Goal: Information Seeking & Learning: Find specific fact

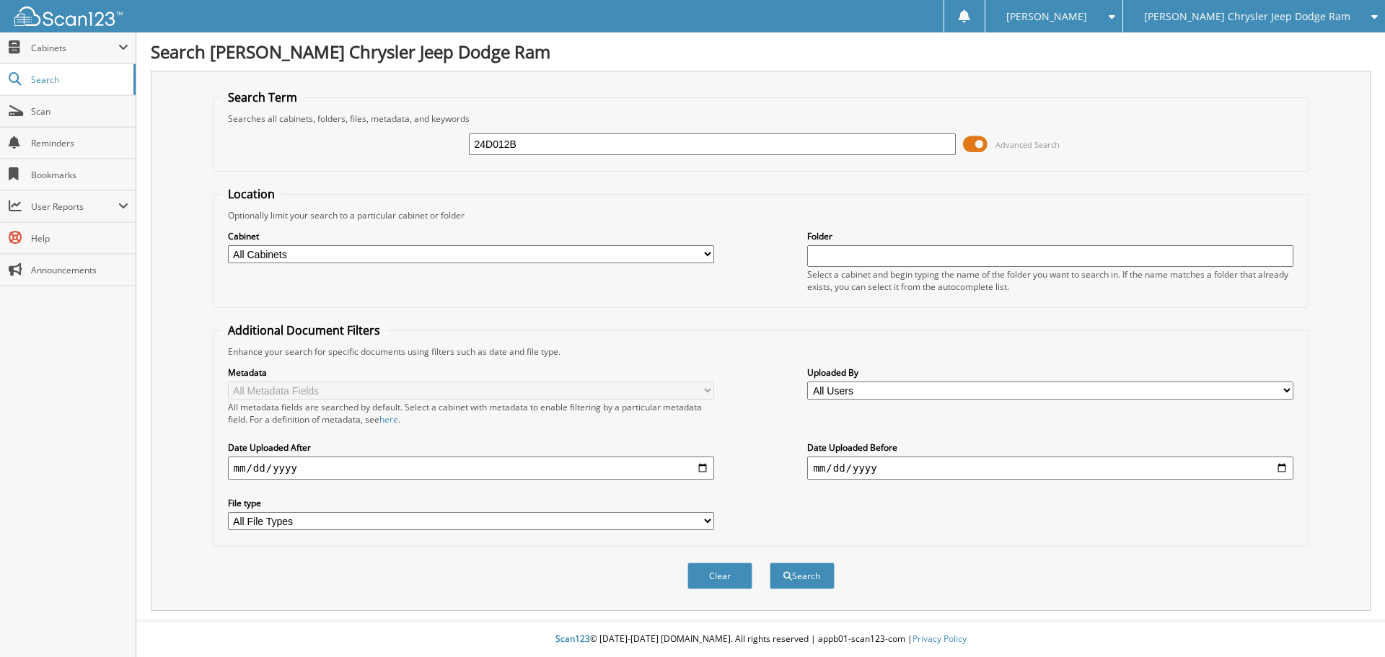
type input "24D012B"
click at [770, 563] on button "Search" at bounding box center [802, 576] width 65 height 27
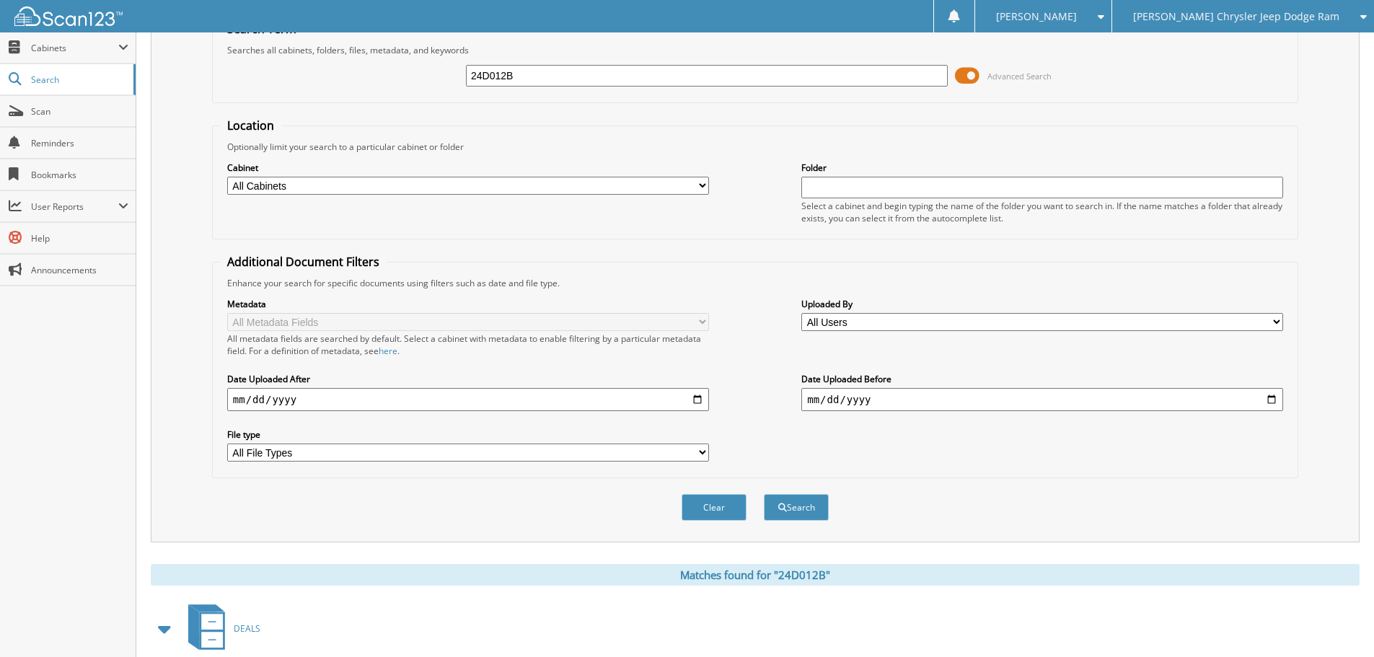
scroll to position [149, 0]
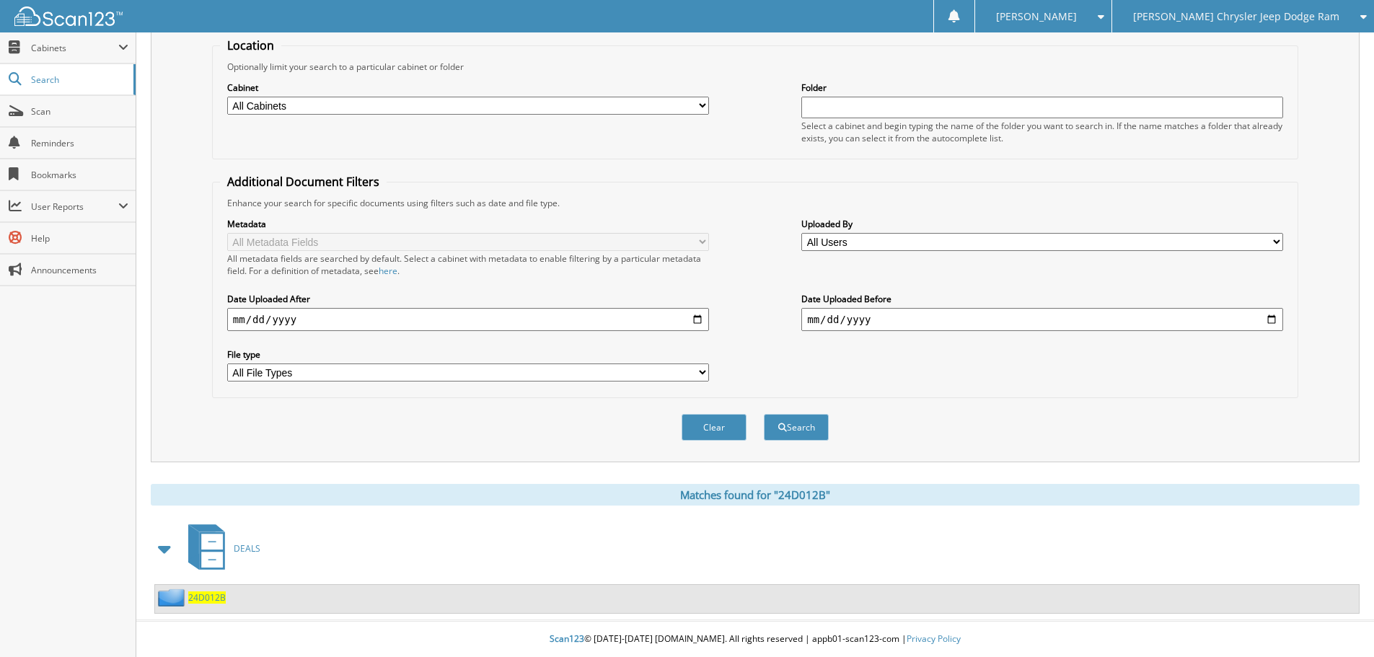
click at [204, 597] on span "24D012B" at bounding box center [207, 597] width 38 height 12
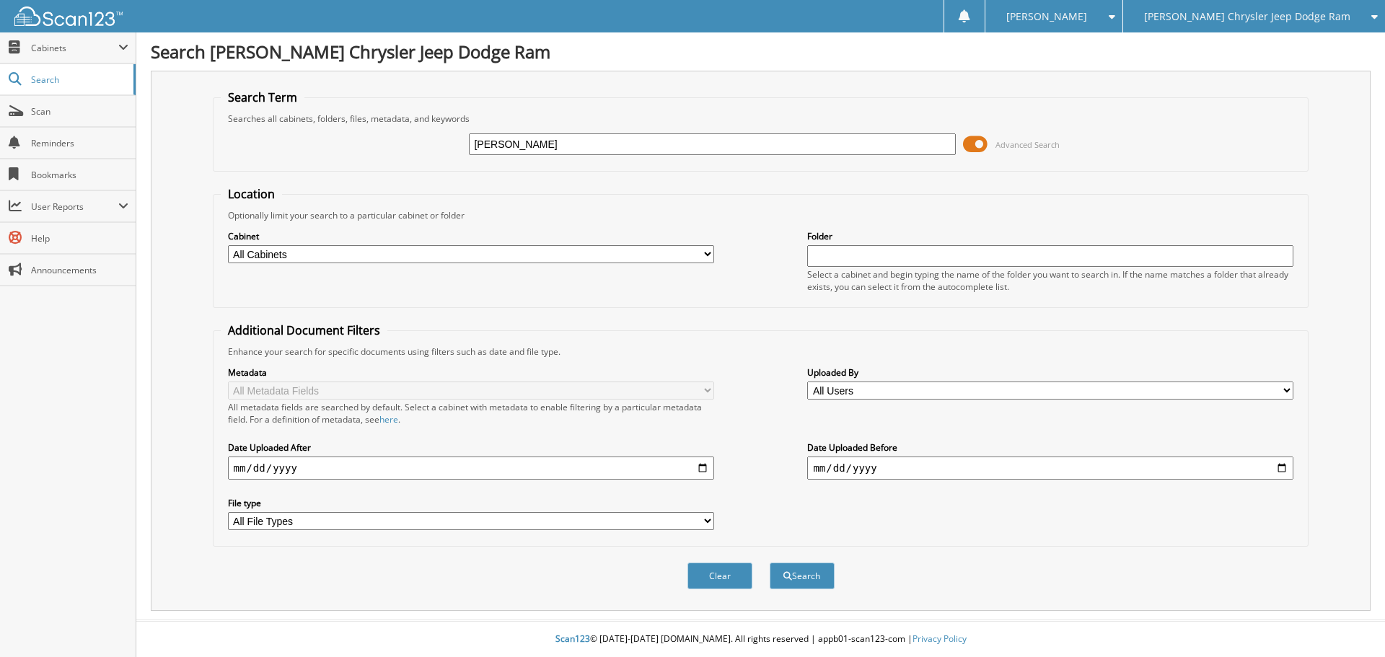
type input "shaffer"
click at [770, 563] on button "Search" at bounding box center [802, 576] width 65 height 27
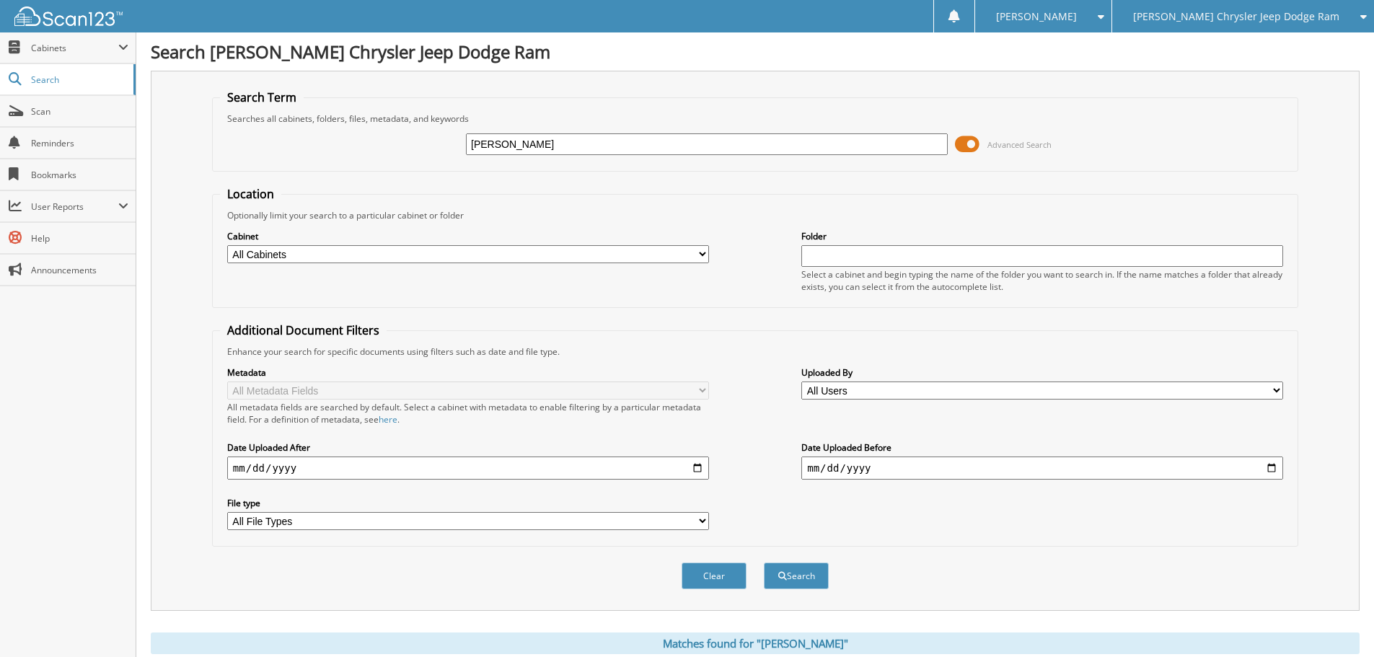
drag, startPoint x: 616, startPoint y: 151, endPoint x: 427, endPoint y: 149, distance: 189.0
click at [427, 149] on div "shaffer Advanced Search" at bounding box center [755, 144] width 1070 height 39
type input "shafer, r"
click at [764, 563] on button "Search" at bounding box center [796, 576] width 65 height 27
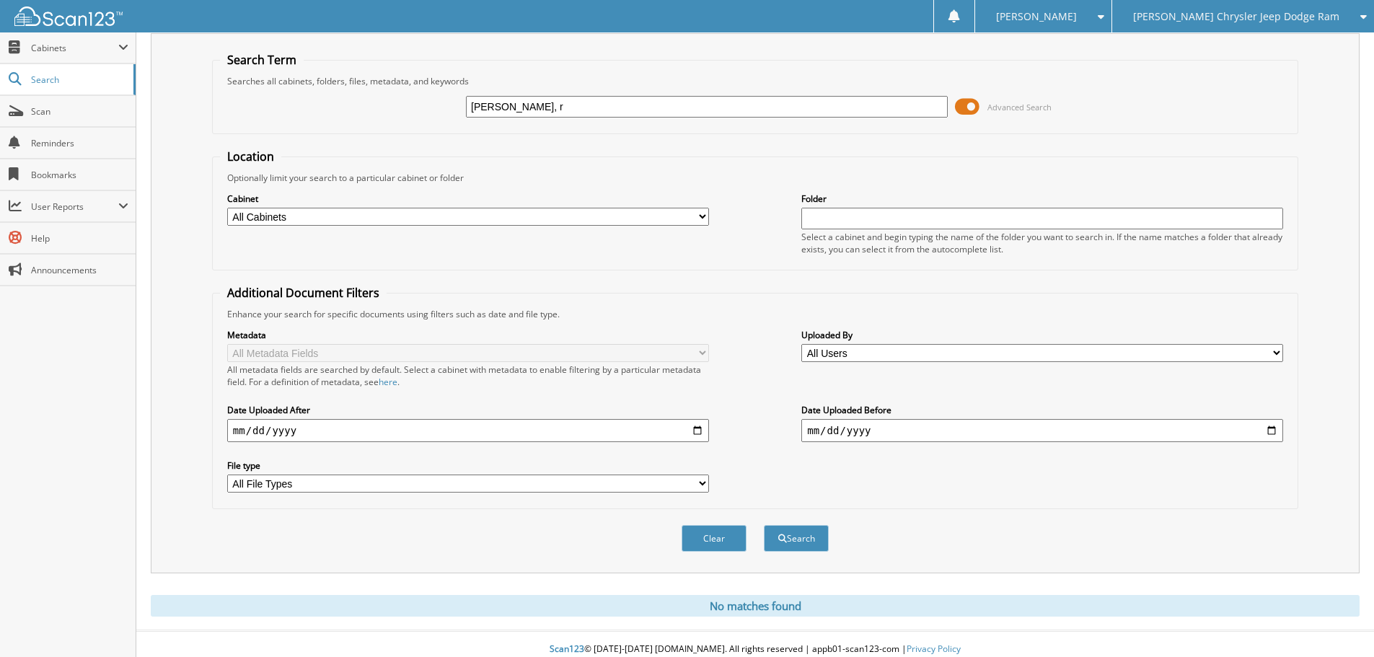
scroll to position [48, 0]
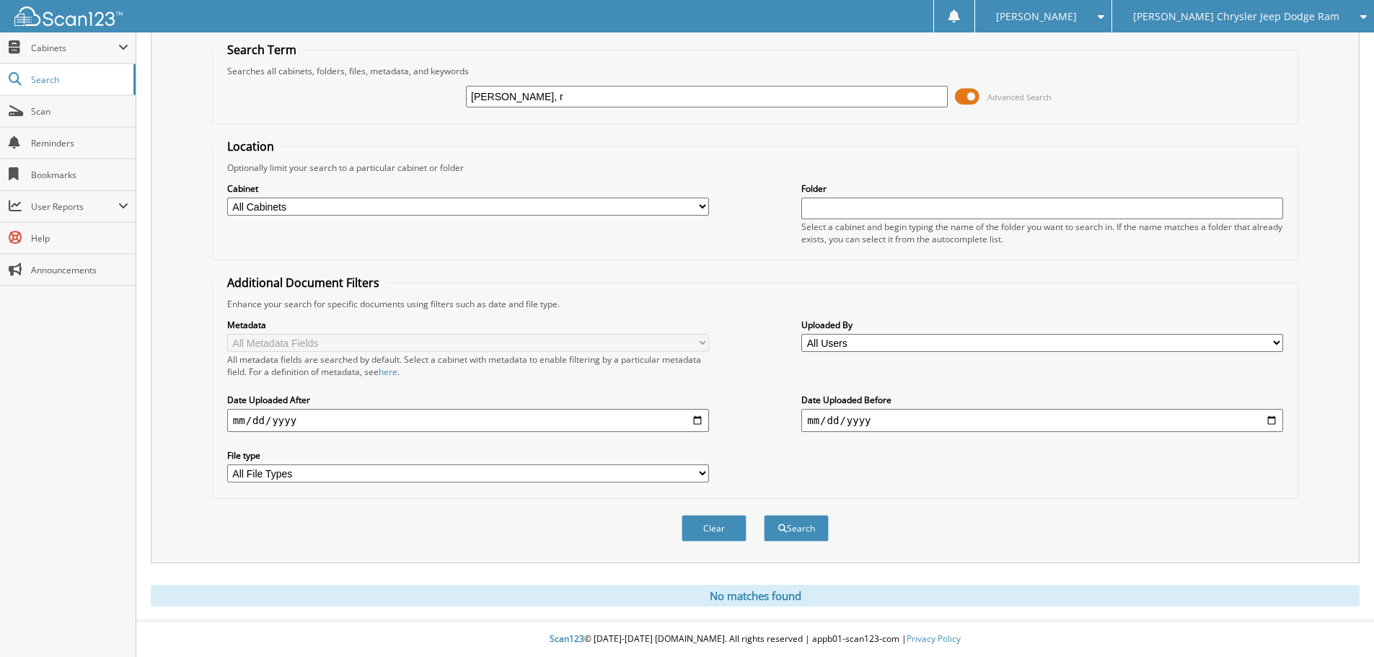
drag, startPoint x: 542, startPoint y: 94, endPoint x: 416, endPoint y: 110, distance: 126.4
click at [416, 110] on div "[PERSON_NAME], r Advanced Search" at bounding box center [755, 96] width 1070 height 39
type input "[PERSON_NAME],"
click at [764, 515] on button "Search" at bounding box center [796, 528] width 65 height 27
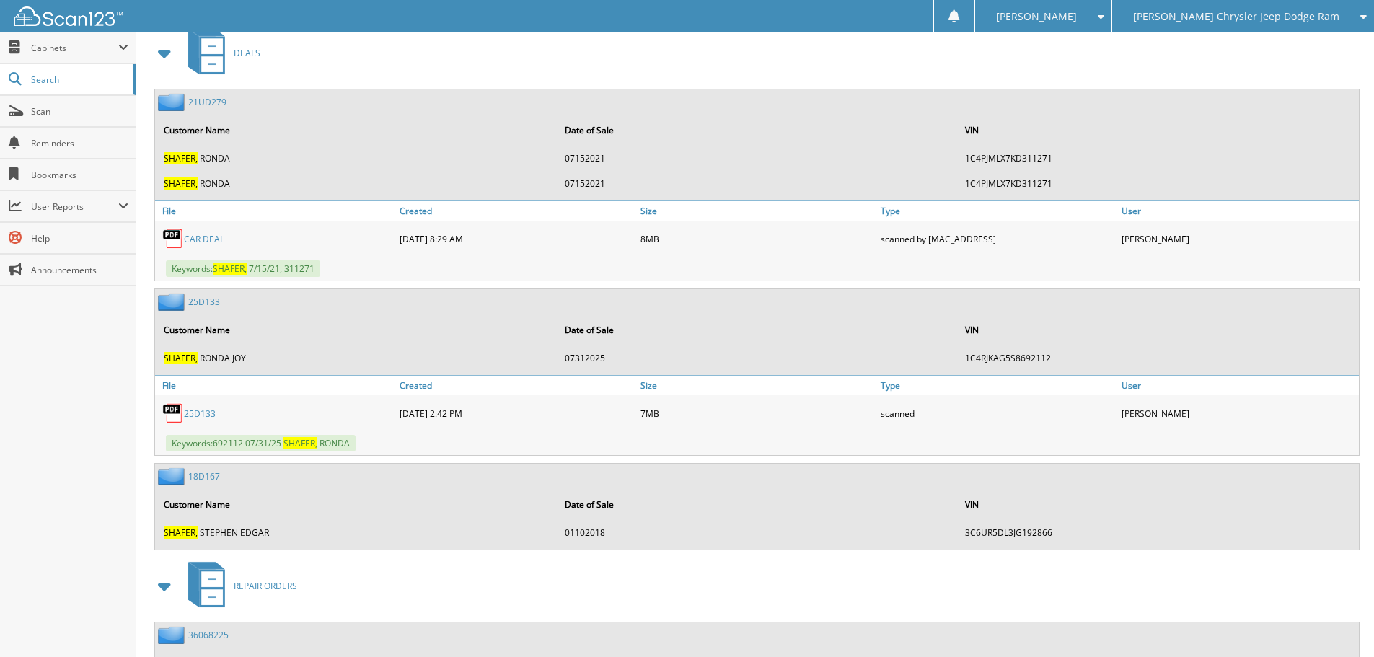
scroll to position [649, 0]
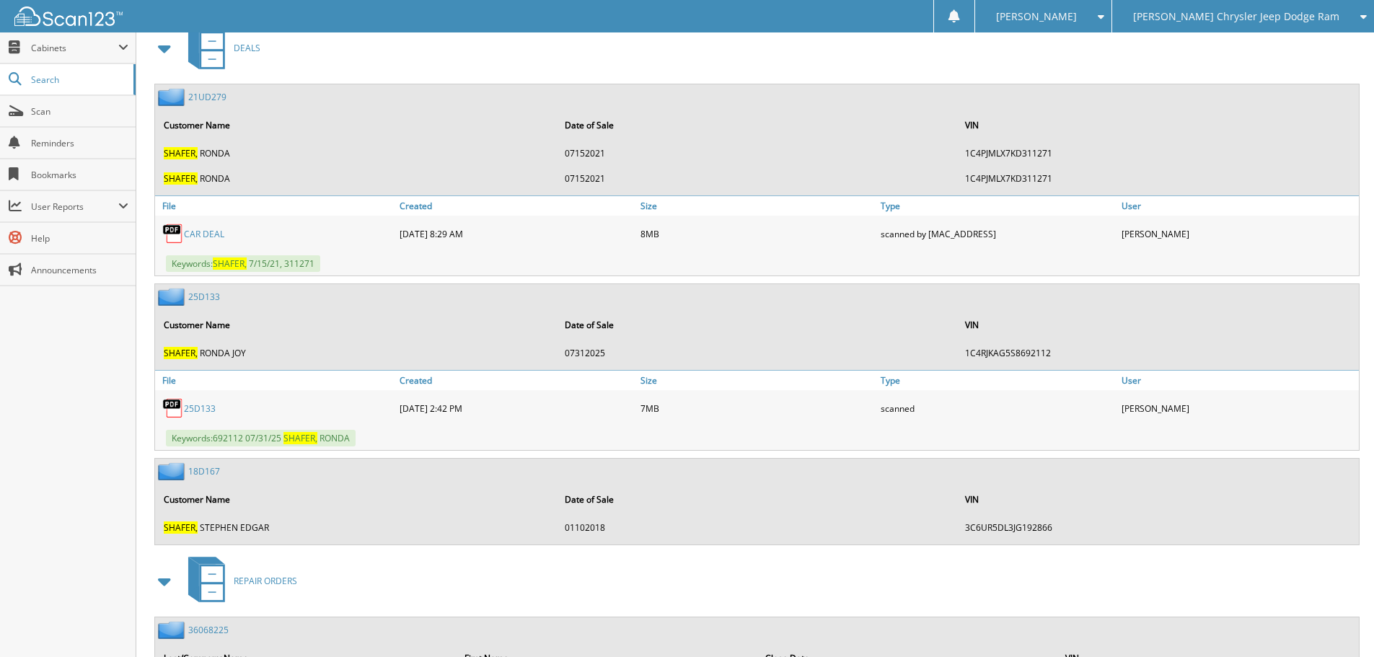
click at [206, 296] on link "2 5 D 1 3 3" at bounding box center [204, 297] width 32 height 12
